Goal: Transaction & Acquisition: Download file/media

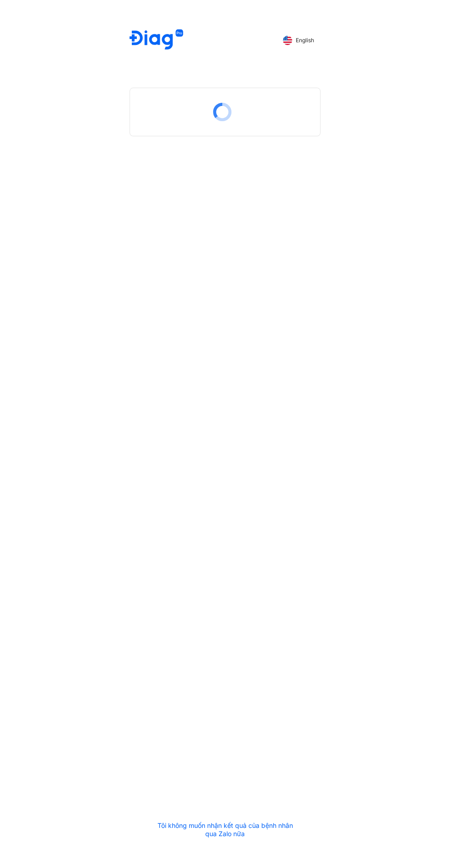
click at [195, 309] on div "English Tôi không muốn nhận kết quả của bệnh nhân qua Zalo nữa" at bounding box center [225, 424] width 206 height 849
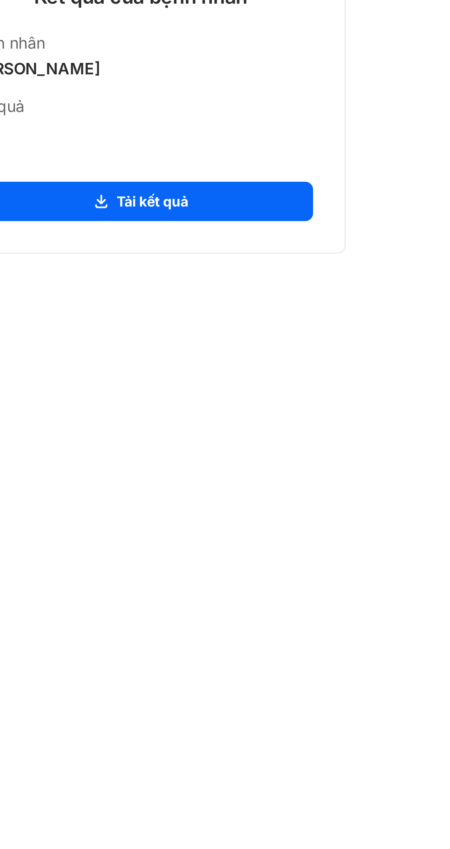
click at [214, 210] on button "Tải kết quả" at bounding box center [225, 204] width 161 height 18
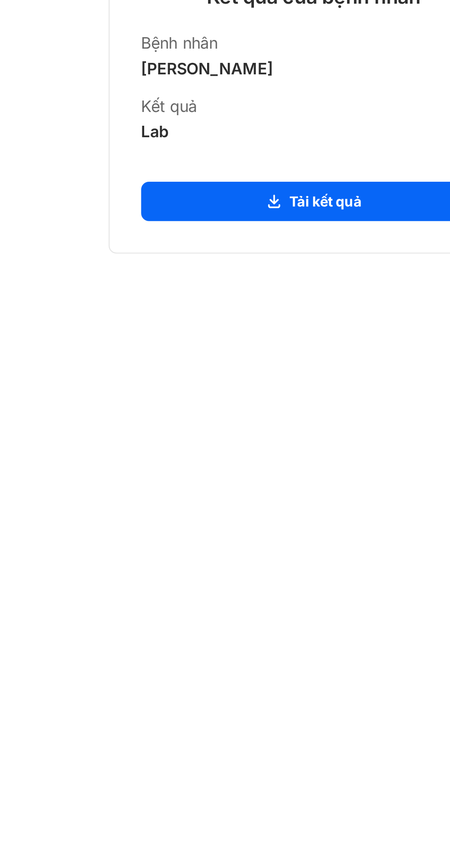
click at [240, 199] on button "Tải kết quả" at bounding box center [225, 204] width 161 height 18
